Goal: Task Accomplishment & Management: Manage account settings

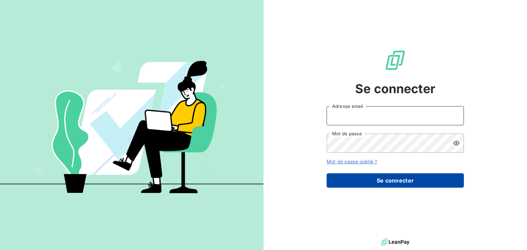
type input "[EMAIL_ADDRESS][DOMAIN_NAME]"
click at [393, 179] on button "Se connecter" at bounding box center [395, 181] width 137 height 14
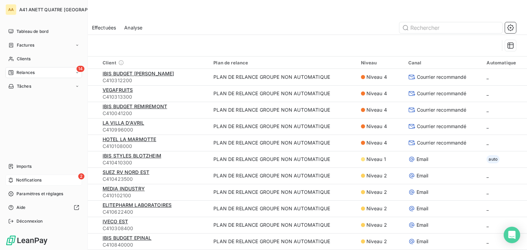
click at [15, 179] on div "2 Notifications" at bounding box center [43, 180] width 77 height 11
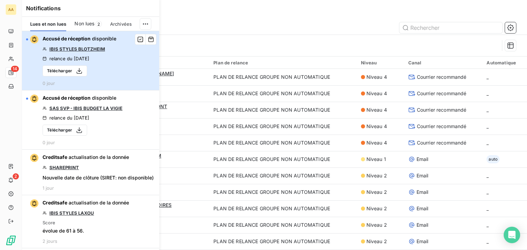
click at [27, 38] on div "button" at bounding box center [32, 39] width 12 height 8
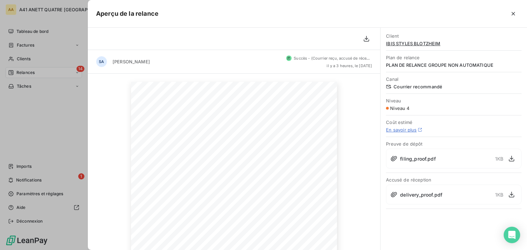
click at [36, 179] on div at bounding box center [263, 125] width 527 height 250
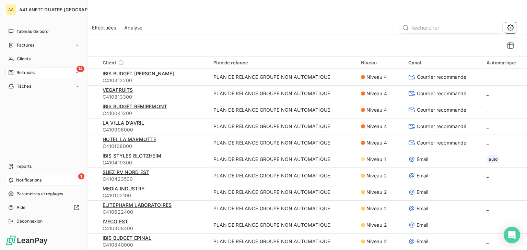
click at [22, 178] on span "Notifications" at bounding box center [28, 180] width 25 height 6
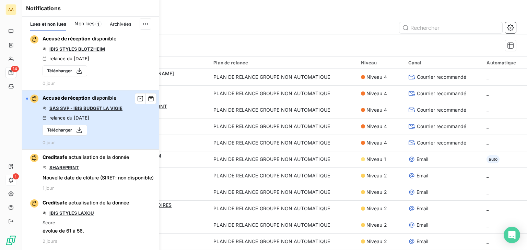
click at [27, 98] on div "button" at bounding box center [27, 99] width 2 height 2
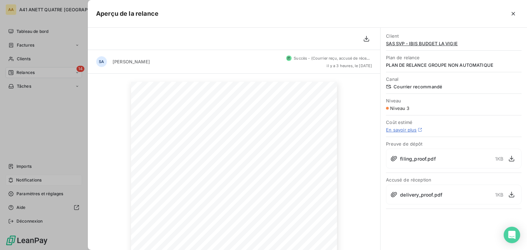
click at [18, 31] on div at bounding box center [263, 125] width 527 height 250
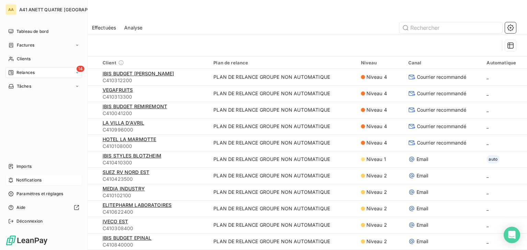
click at [18, 31] on span "Tableau de bord" at bounding box center [32, 31] width 32 height 6
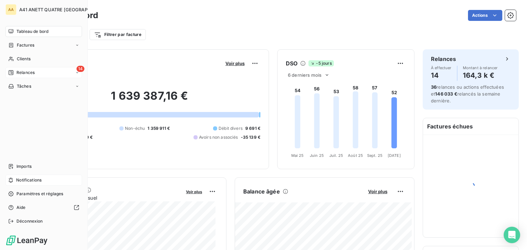
click at [22, 72] on span "Relances" at bounding box center [25, 73] width 18 height 6
